Goal: Task Accomplishment & Management: Manage account settings

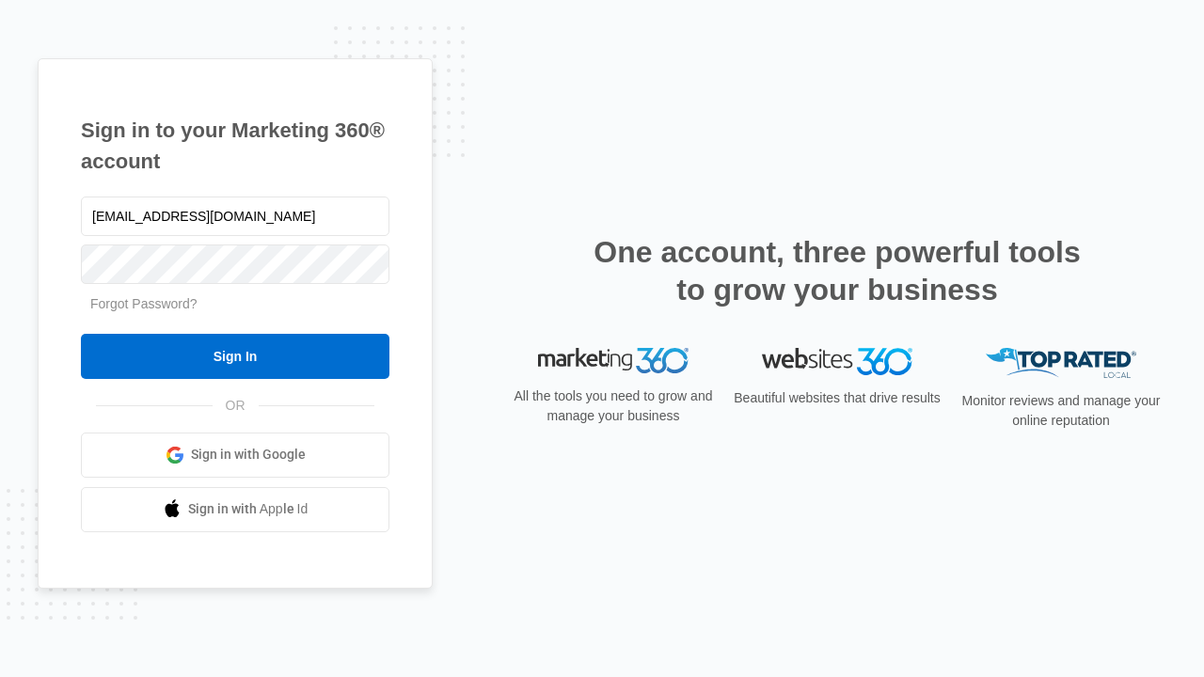
type input "dankie614@gmail.com"
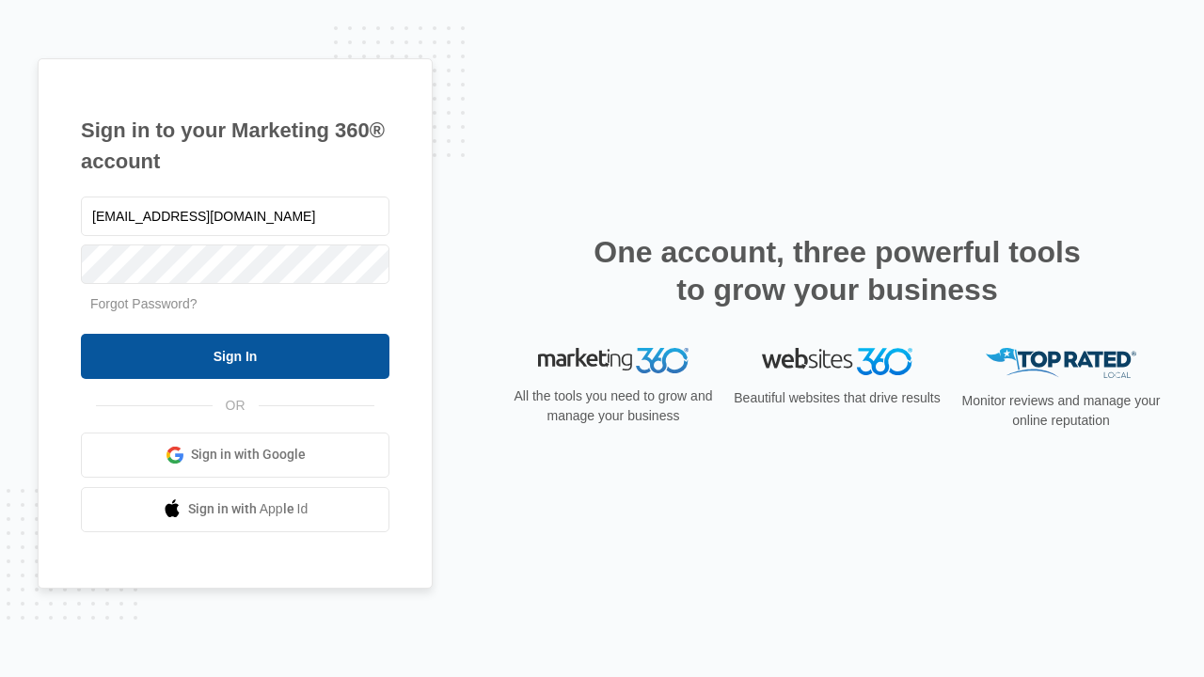
click at [235, 356] on input "Sign In" at bounding box center [235, 356] width 308 height 45
